Goal: Use online tool/utility: Utilize a website feature to perform a specific function

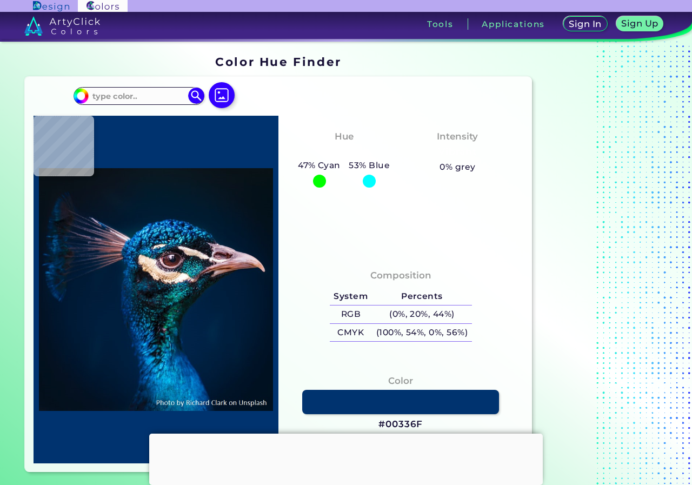
scroll to position [54, 0]
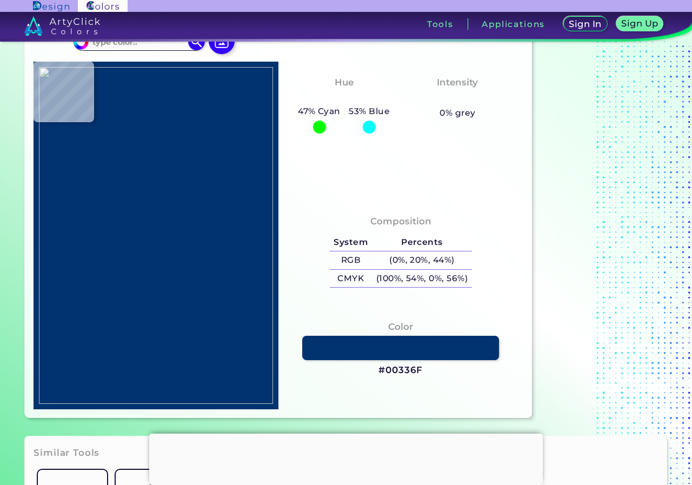
type input "#000000"
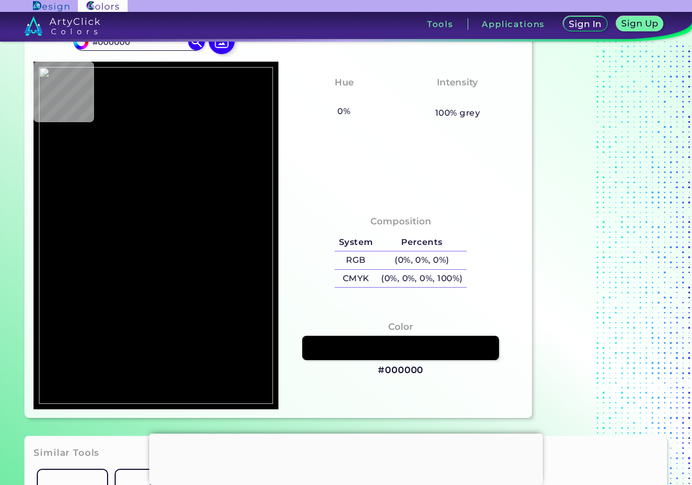
type input "#010000"
type input "#308a6b"
type input "#308A6B"
type input "#31cb99"
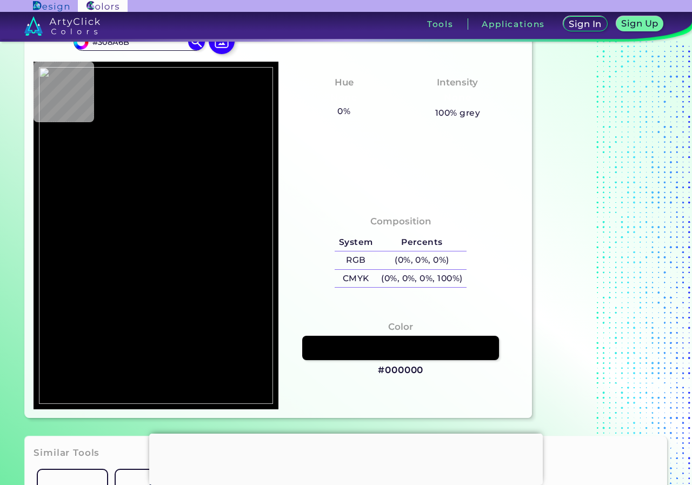
type input "#31CB99"
type input "#31cb97"
type input "#31CB97"
type input "#26c68e"
type input "#26C68E"
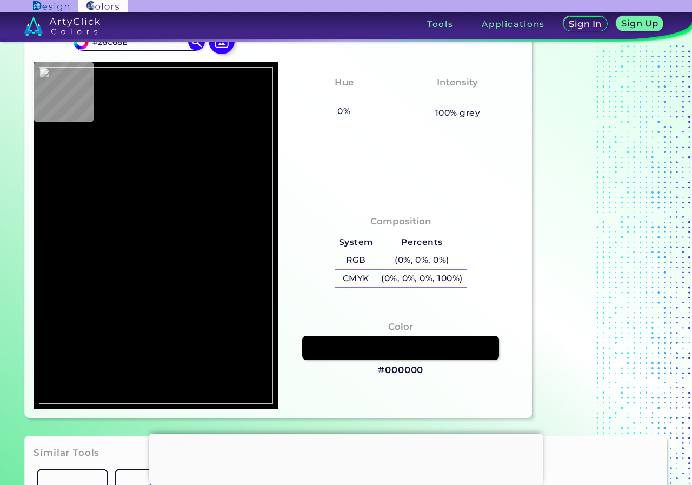
type input "#36c899"
type input "#36C899"
type input "#32c99a"
type input "#32C99A"
type input "#31cb99"
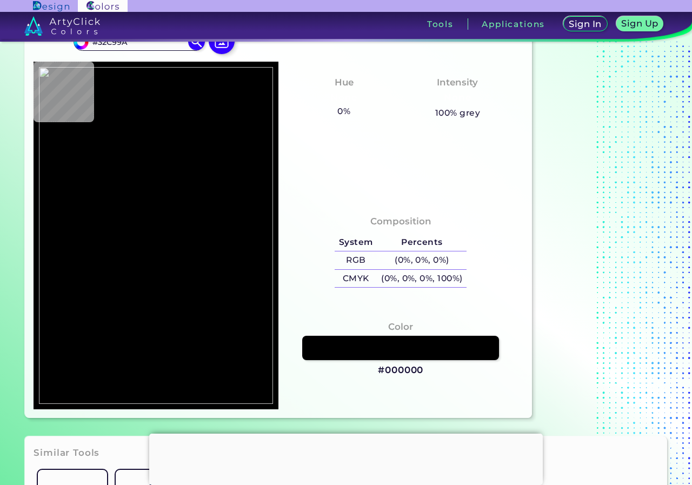
type input "#31CB99"
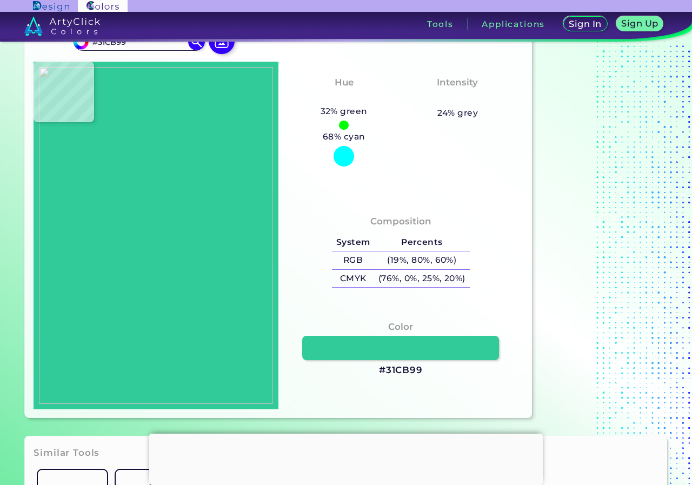
type input "#32ca99"
type input "#32CA99"
type input "#31cb99"
type input "#31CB99"
click at [172, 237] on img at bounding box center [156, 235] width 234 height 337
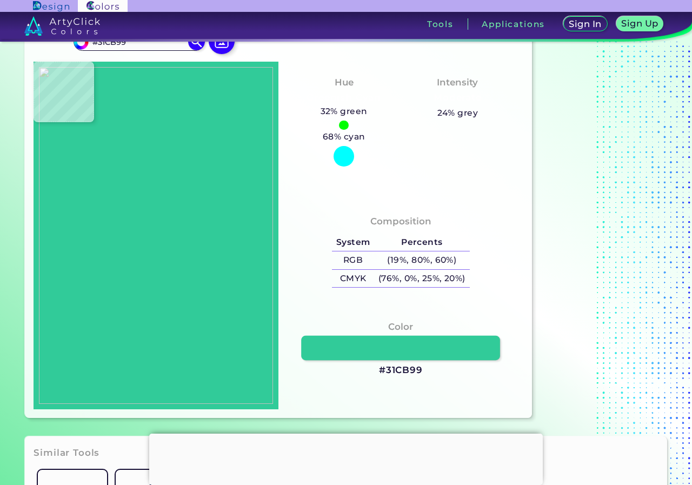
click at [352, 352] on link at bounding box center [400, 348] width 199 height 24
